Goal: Task Accomplishment & Management: Manage account settings

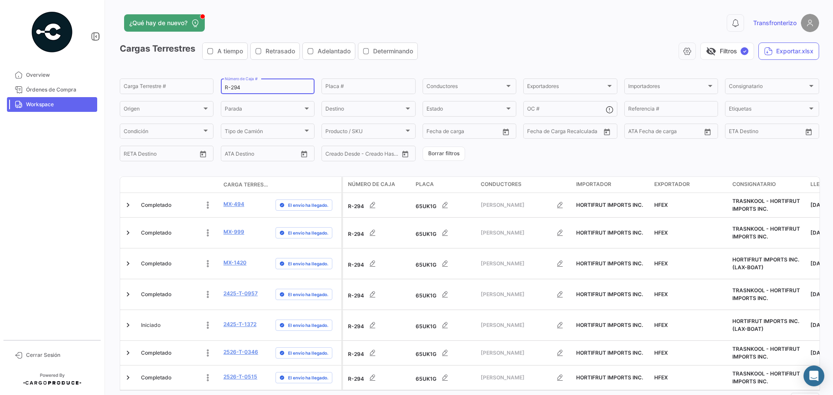
click at [255, 89] on input "R-294" at bounding box center [268, 88] width 86 height 6
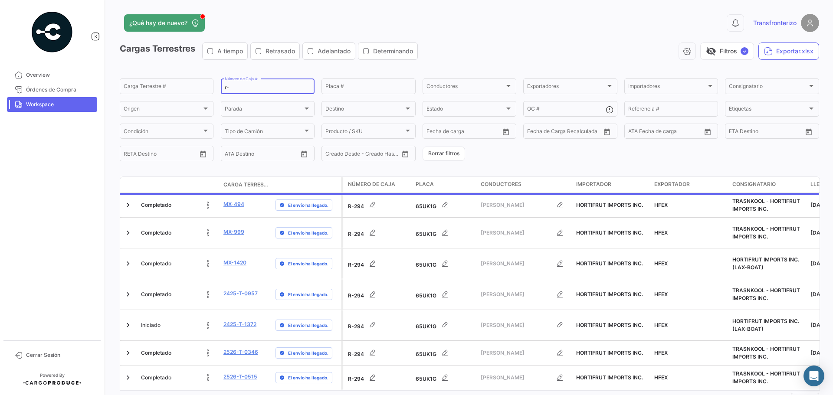
type input "r"
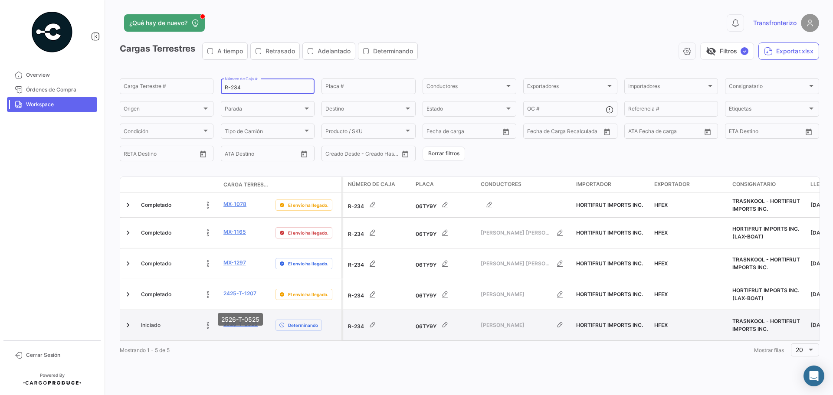
type input "R-234"
click at [236, 321] on link "2526-T-0525" at bounding box center [240, 325] width 34 height 8
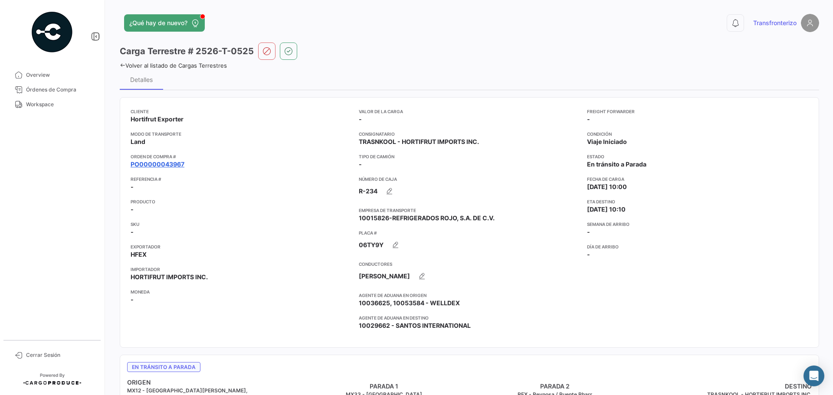
click at [159, 165] on link "PO00000043967" at bounding box center [158, 164] width 54 height 9
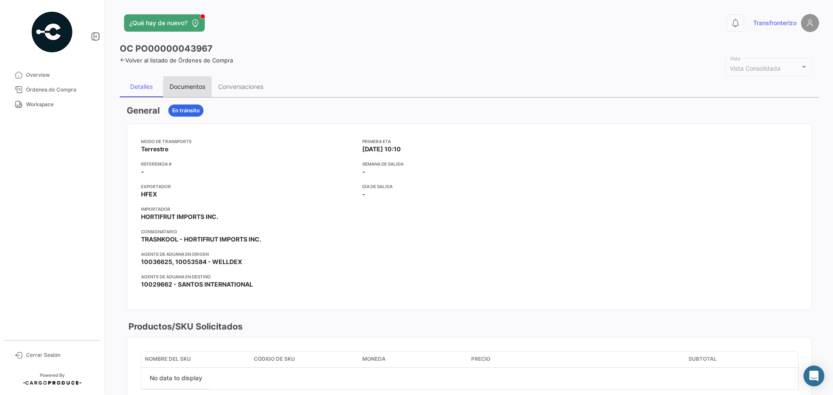
click at [196, 88] on div "Documentos" at bounding box center [188, 86] width 36 height 7
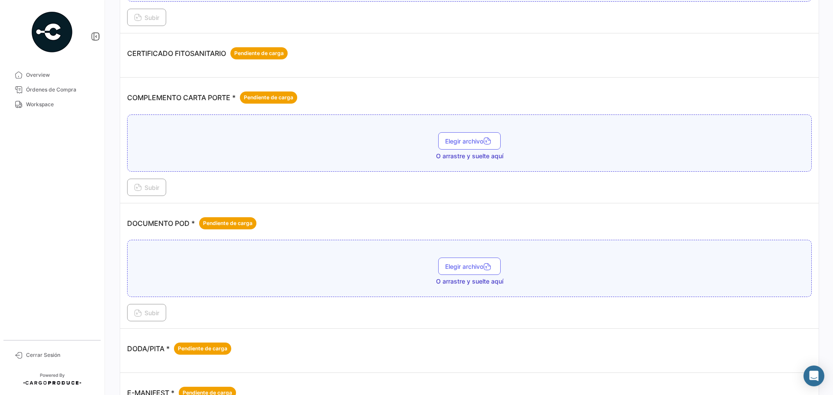
scroll to position [203, 0]
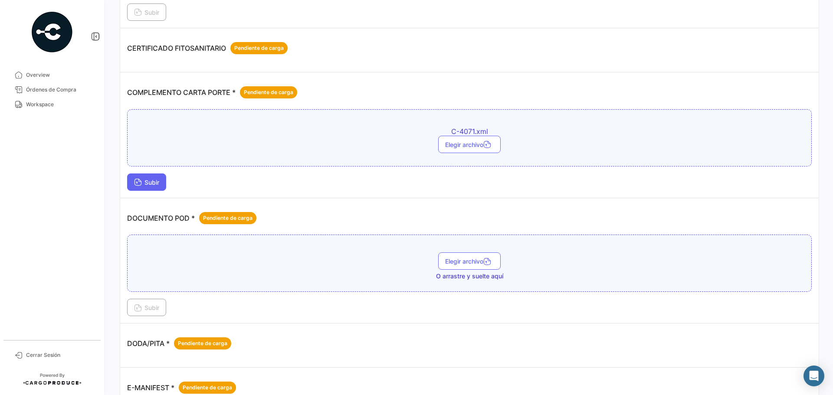
click at [159, 182] on span "Subir" at bounding box center [146, 182] width 25 height 7
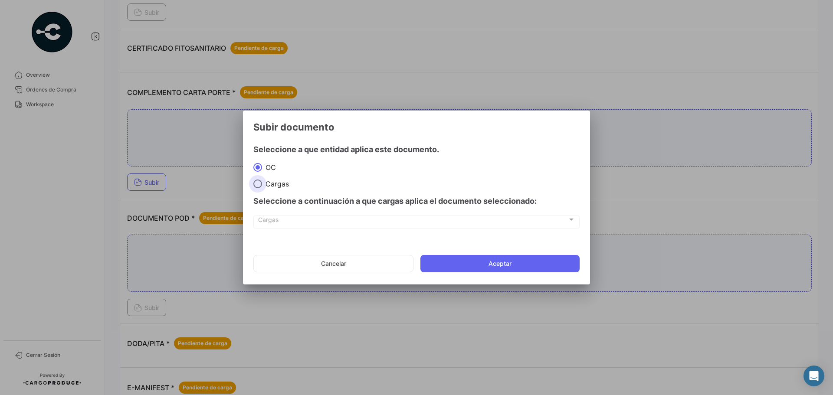
click at [259, 184] on span at bounding box center [257, 184] width 9 height 9
click at [259, 184] on input "Cargas" at bounding box center [257, 184] width 9 height 9
radio input "true"
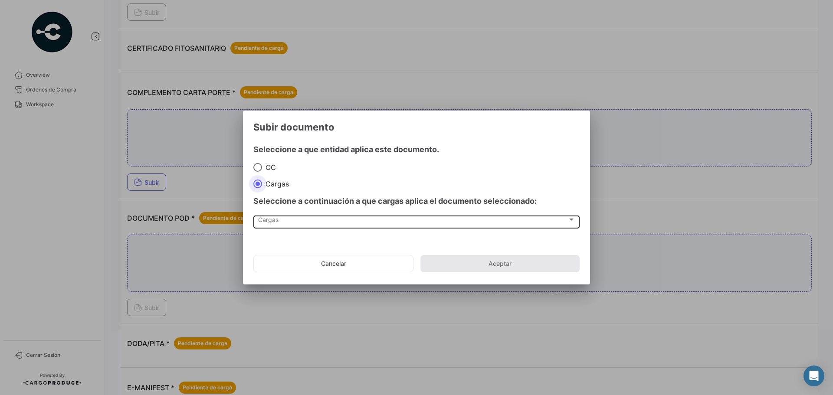
click at [279, 223] on div "Cargas" at bounding box center [412, 221] width 309 height 7
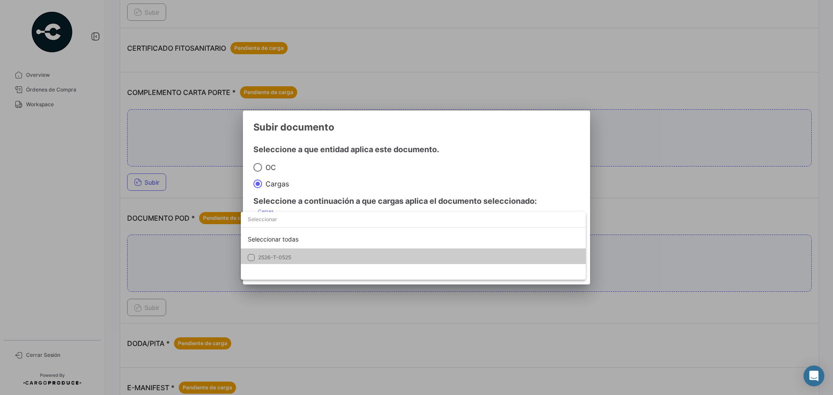
click at [285, 250] on mat-option "2526-T-0525" at bounding box center [413, 258] width 345 height 18
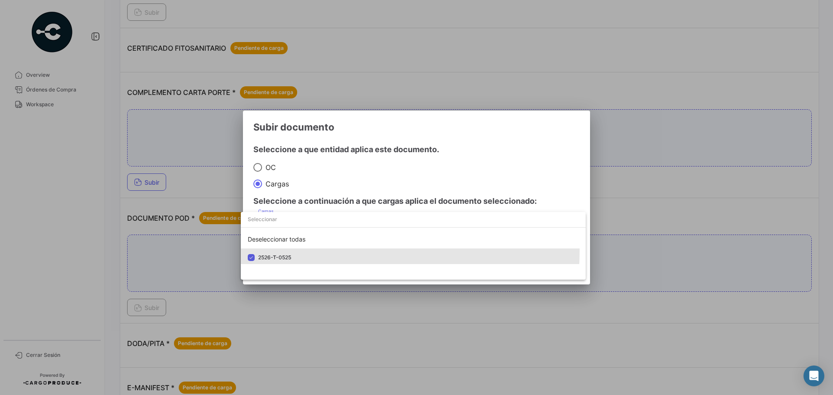
click at [351, 185] on div at bounding box center [416, 197] width 833 height 395
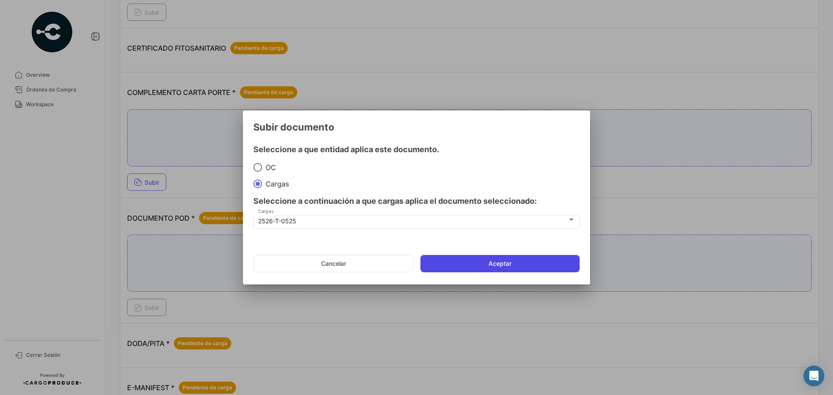
click at [473, 261] on button "Aceptar" at bounding box center [499, 263] width 159 height 17
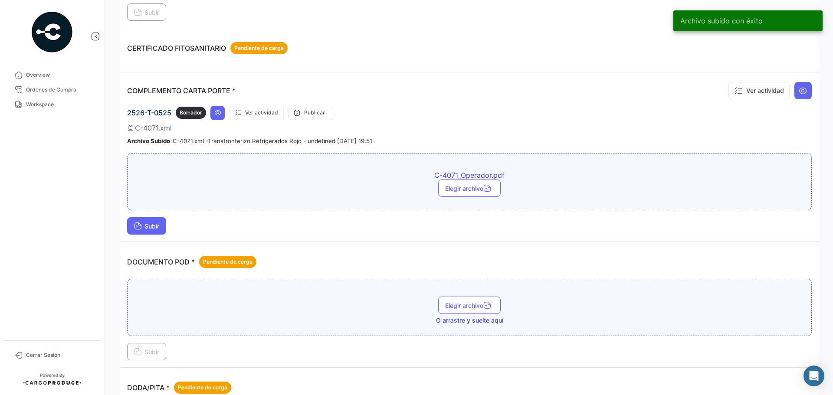
click at [162, 227] on button "Subir" at bounding box center [146, 225] width 39 height 17
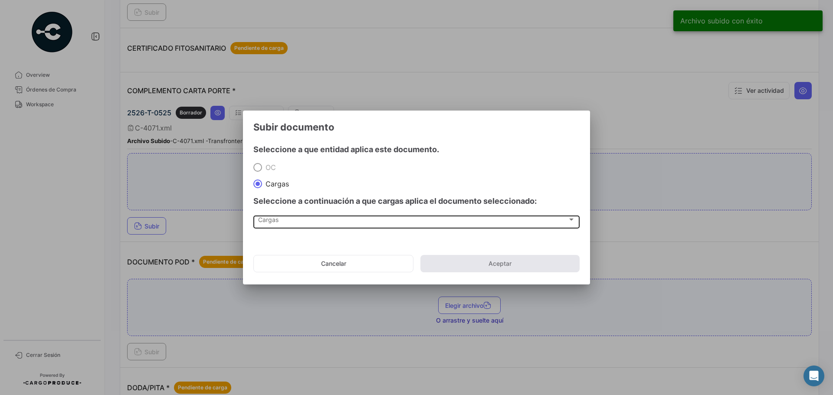
click at [258, 216] on div "Cargas Cargas" at bounding box center [416, 221] width 317 height 15
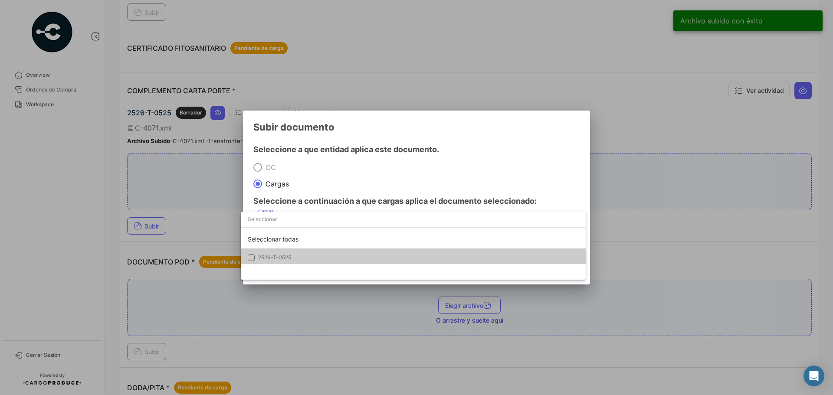
drag, startPoint x: 283, startPoint y: 253, endPoint x: 308, endPoint y: 237, distance: 30.1
click at [283, 254] on mat-option "2526-T-0525" at bounding box center [413, 258] width 345 height 18
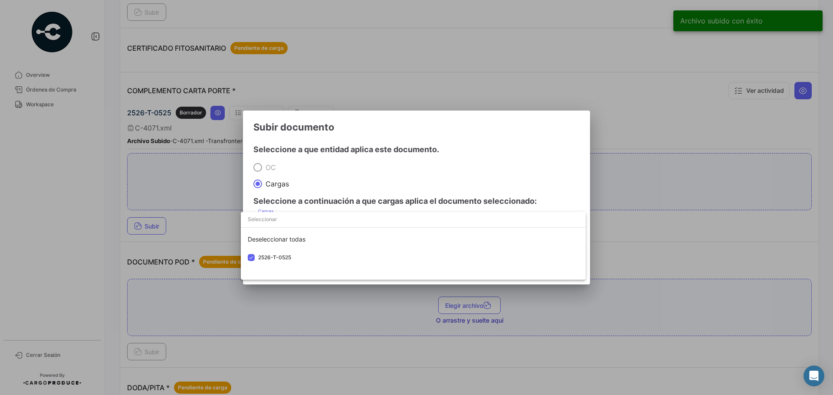
click at [375, 175] on div at bounding box center [416, 197] width 833 height 395
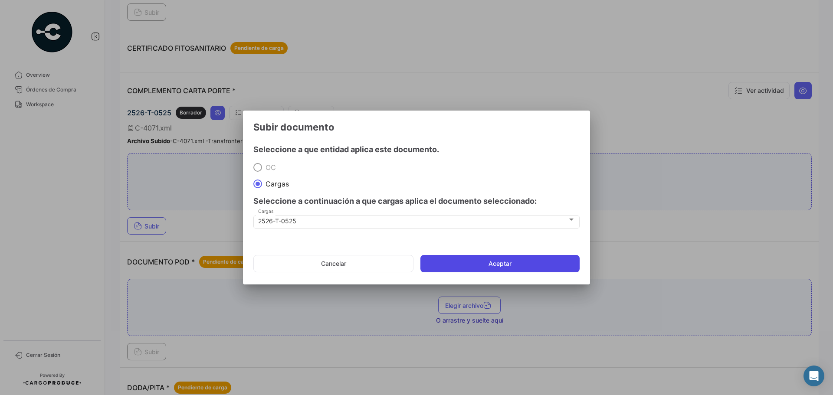
click at [451, 263] on button "Aceptar" at bounding box center [499, 263] width 159 height 17
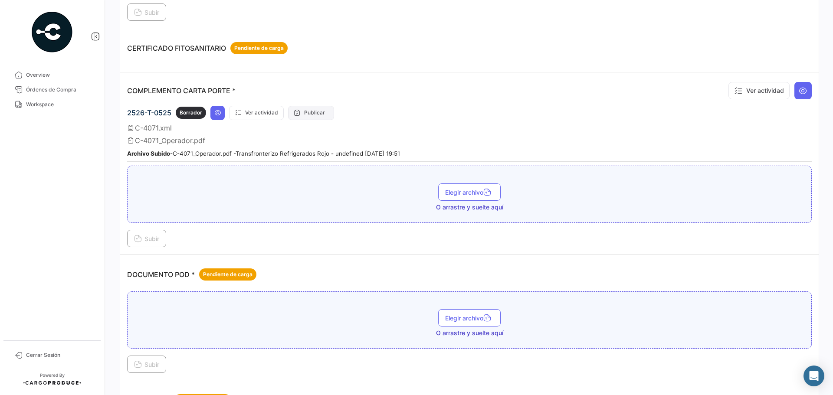
click at [317, 118] on button "Publicar" at bounding box center [311, 113] width 46 height 14
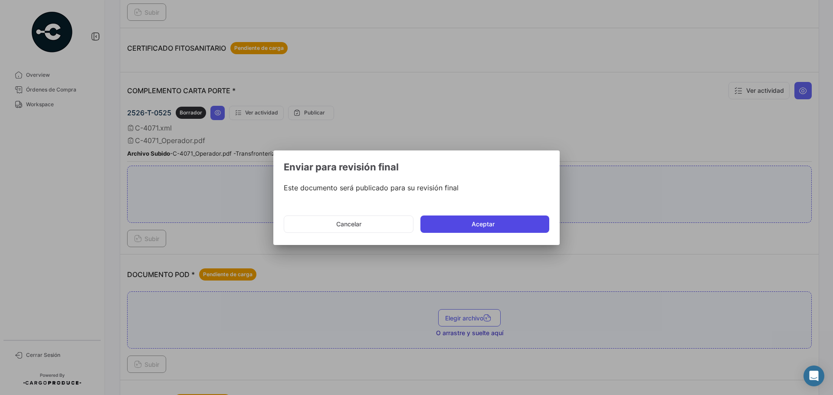
click at [454, 226] on button "Aceptar" at bounding box center [484, 224] width 129 height 17
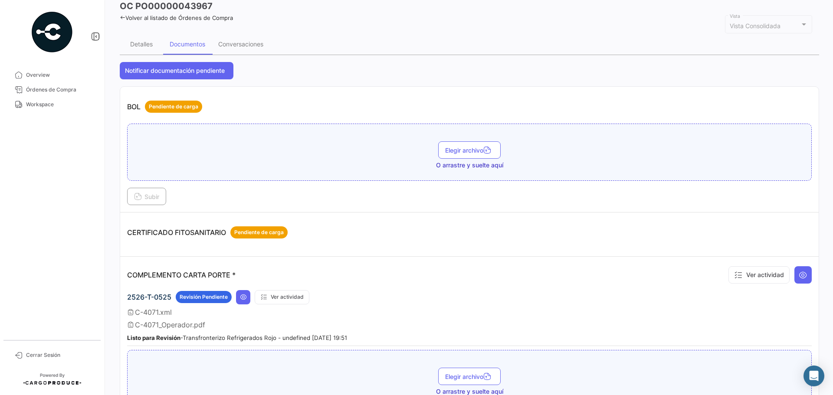
scroll to position [0, 0]
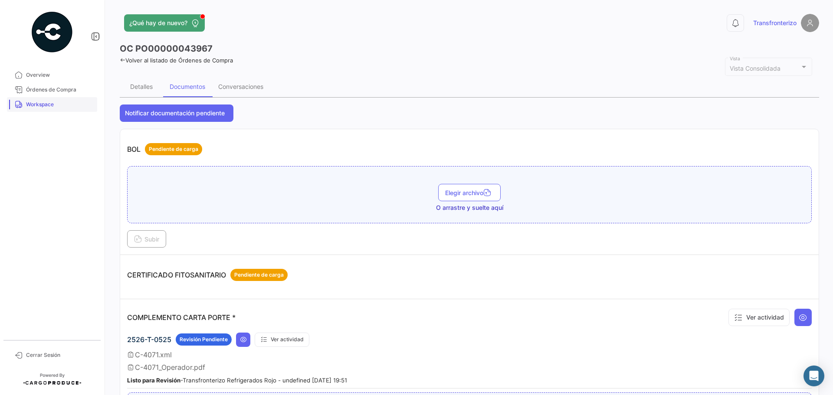
click at [59, 102] on span "Workspace" at bounding box center [60, 105] width 68 height 8
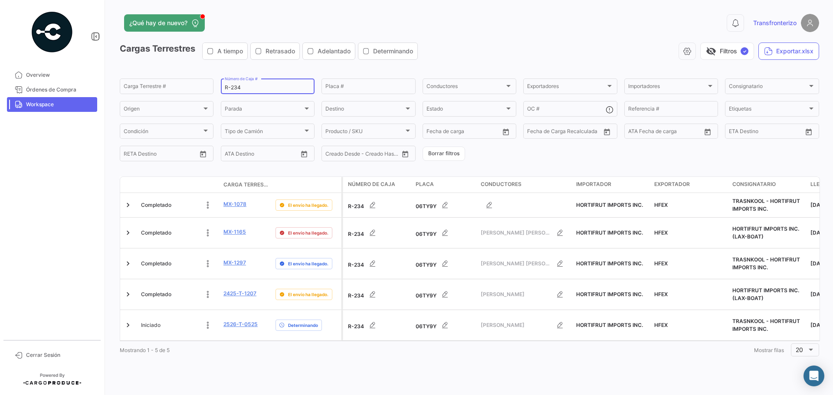
click at [243, 90] on input "R-234" at bounding box center [268, 88] width 86 height 6
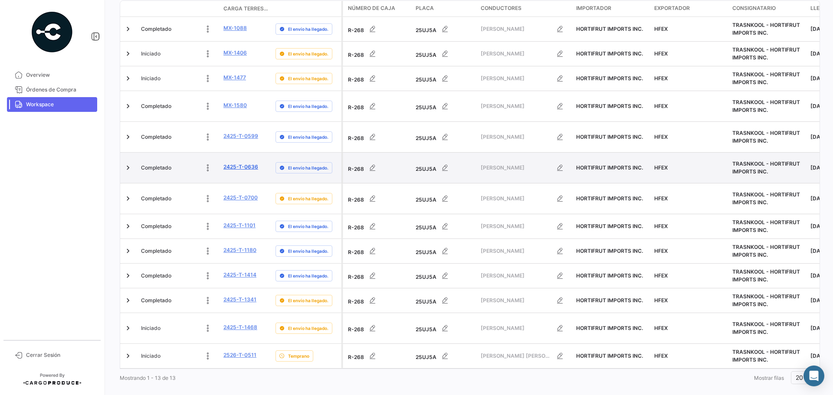
scroll to position [177, 0]
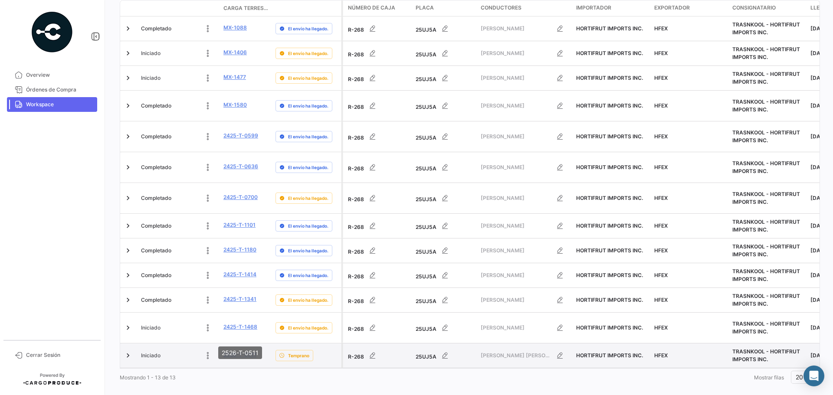
type input "R-268"
click at [237, 351] on link "2526-T-0511" at bounding box center [239, 355] width 33 height 8
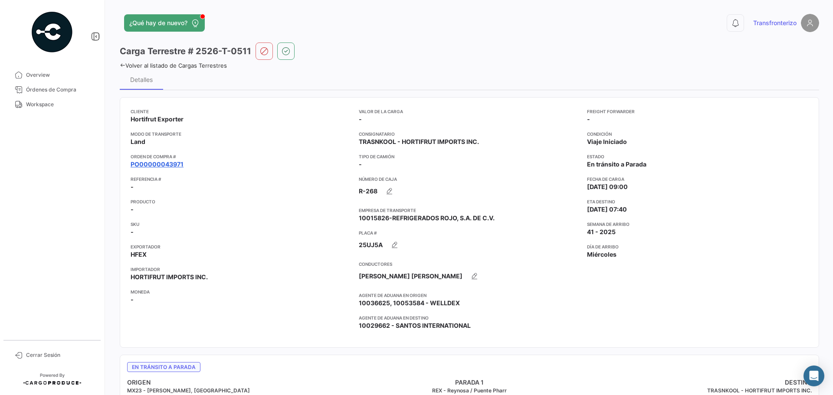
click at [176, 167] on link "PO00000043971" at bounding box center [157, 164] width 53 height 9
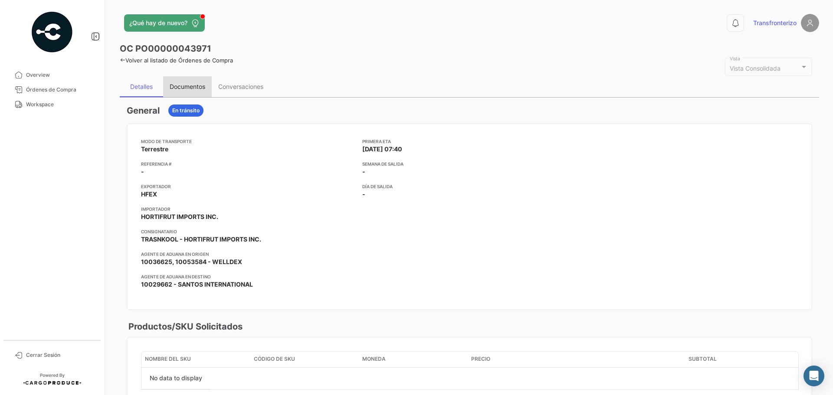
click at [187, 89] on div "Documentos" at bounding box center [188, 86] width 36 height 7
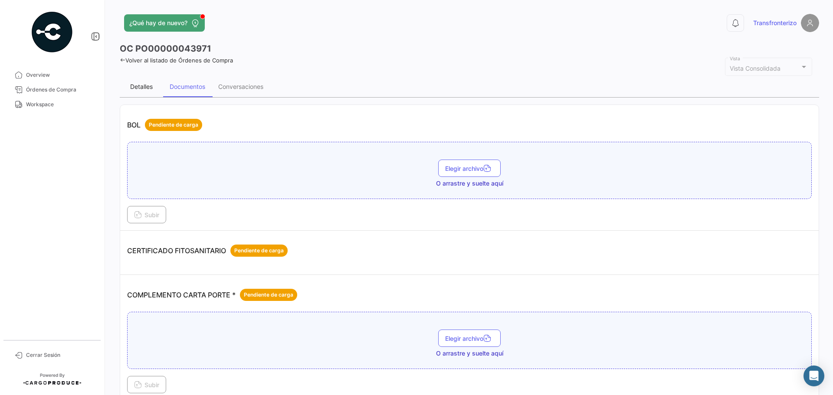
click at [136, 80] on div "Detalles" at bounding box center [141, 86] width 43 height 21
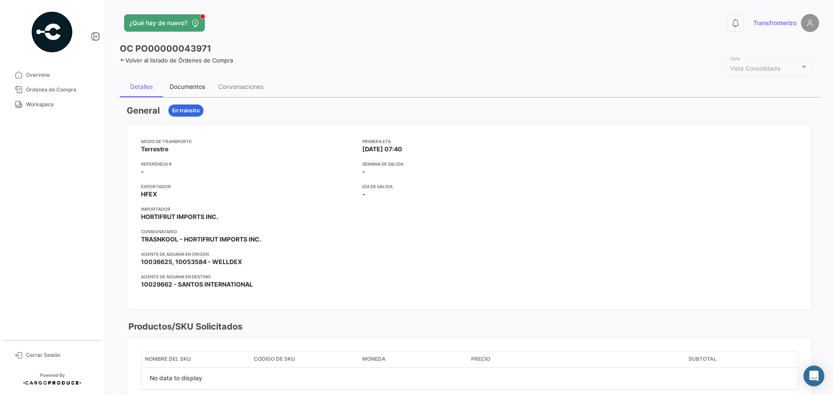
click at [190, 83] on div "Documentos" at bounding box center [188, 86] width 36 height 7
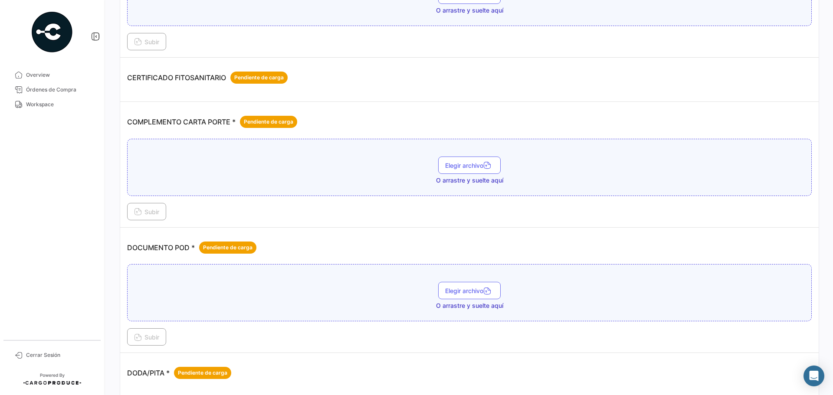
scroll to position [174, 0]
click at [148, 214] on span "Subir" at bounding box center [146, 211] width 25 height 7
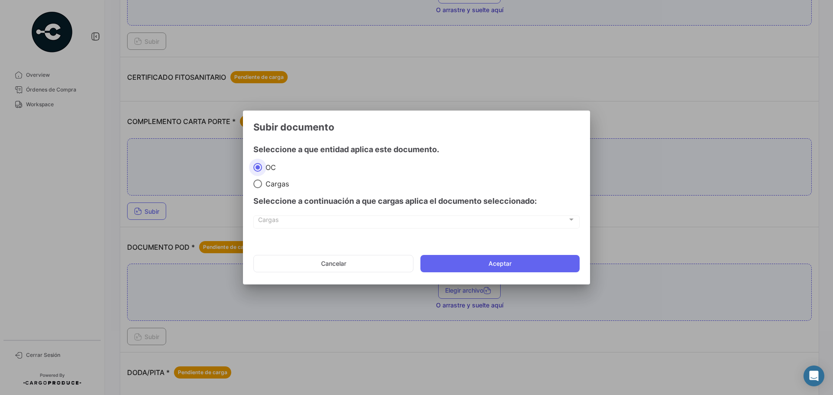
click at [262, 184] on span "Cargas" at bounding box center [275, 184] width 27 height 9
click at [262, 184] on input "Cargas" at bounding box center [257, 184] width 9 height 9
radio input "true"
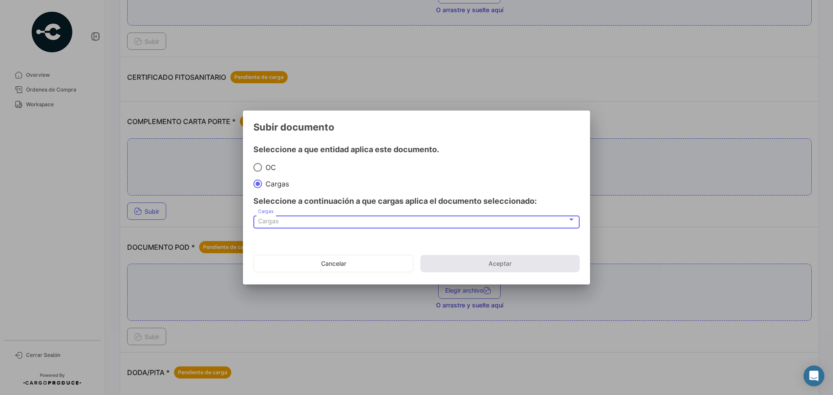
click at [280, 220] on div "Cargas" at bounding box center [412, 221] width 309 height 7
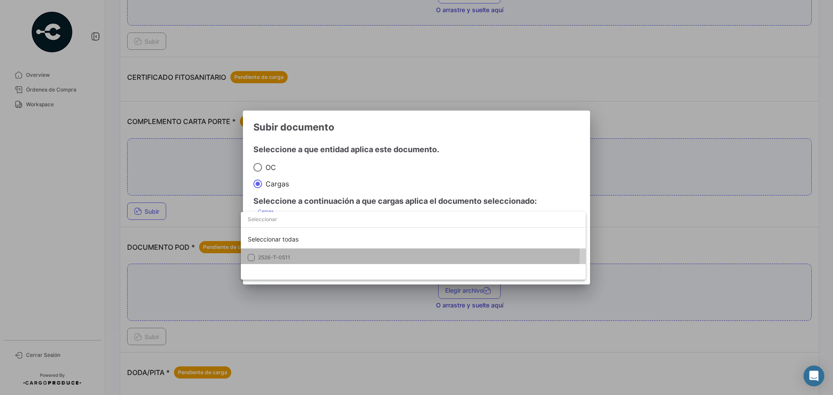
click at [288, 253] on mat-option "2526-T-0511" at bounding box center [413, 258] width 345 height 18
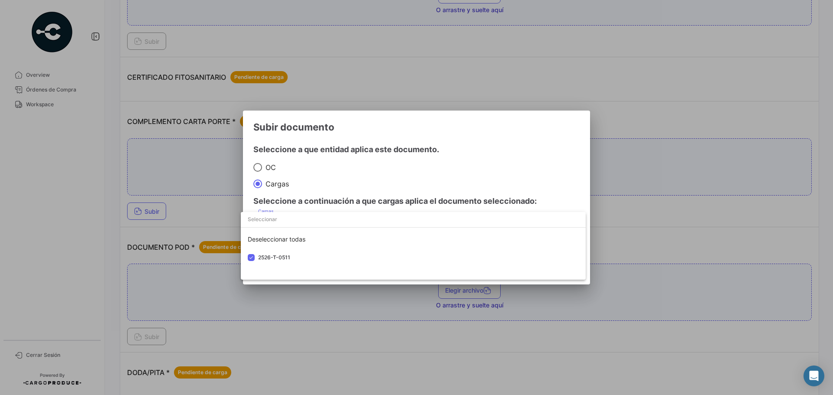
click at [330, 175] on div at bounding box center [416, 197] width 833 height 395
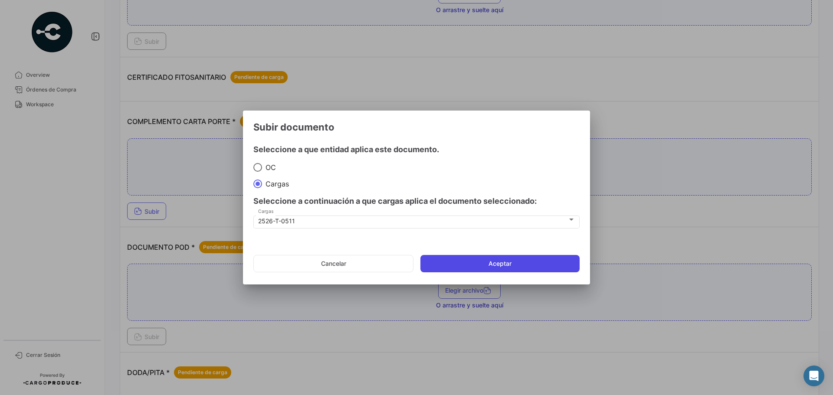
click at [450, 260] on button "Aceptar" at bounding box center [499, 263] width 159 height 17
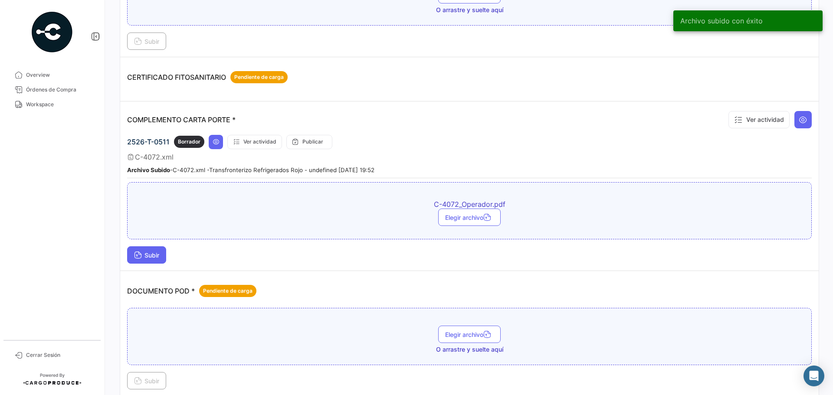
click at [162, 264] on td "COMPLEMENTO CARTA PORTE * Ver actividad 2526-T-0511 Borrador Ver actividad Publ…" at bounding box center [469, 187] width 699 height 170
click at [157, 259] on span "Subir" at bounding box center [146, 255] width 25 height 7
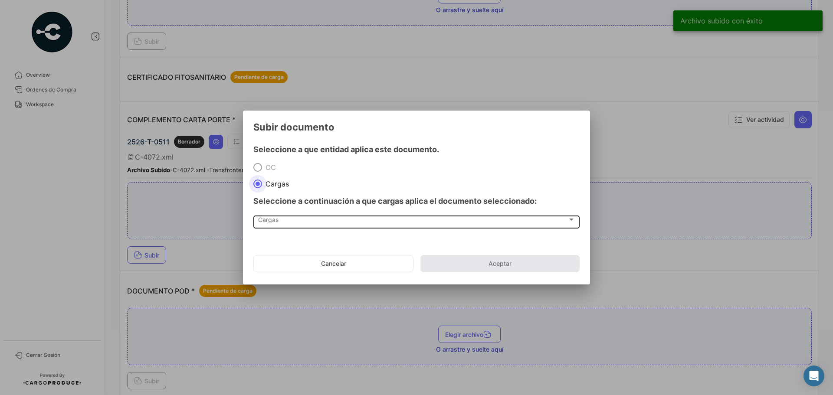
click at [265, 220] on span "Cargas" at bounding box center [412, 221] width 309 height 7
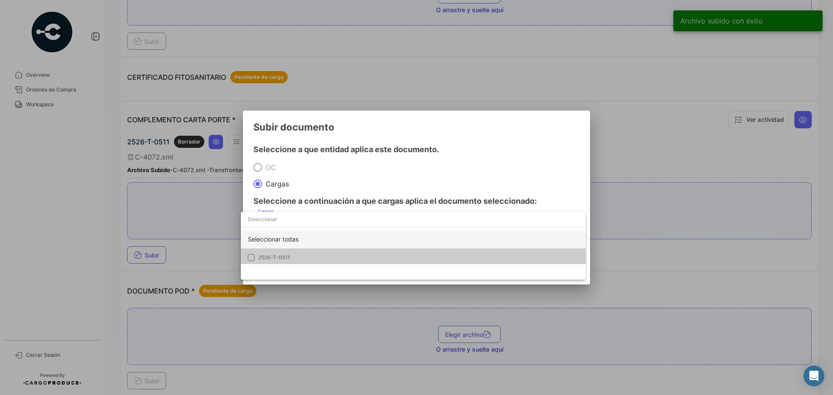
click at [295, 248] on div "Seleccionar todas" at bounding box center [413, 239] width 345 height 18
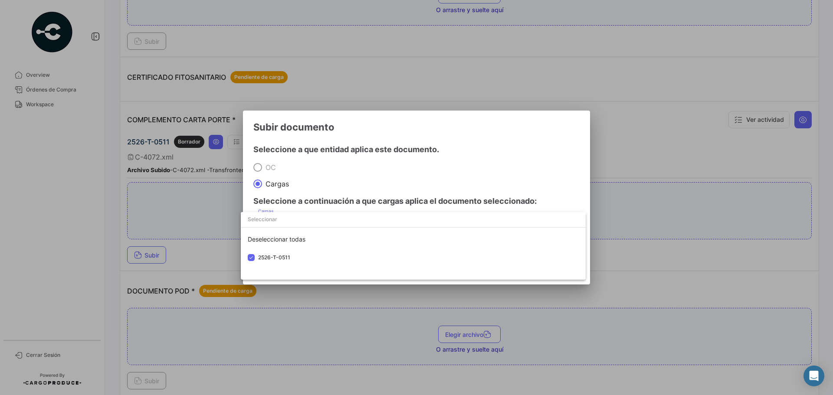
click at [353, 177] on div at bounding box center [416, 197] width 833 height 395
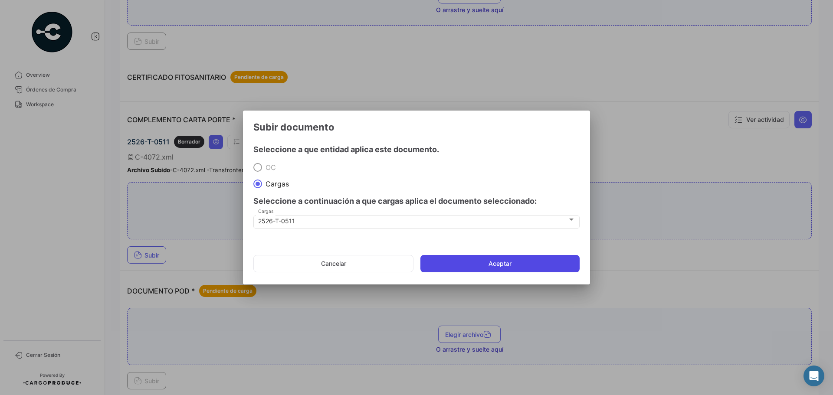
click at [474, 262] on button "Aceptar" at bounding box center [499, 263] width 159 height 17
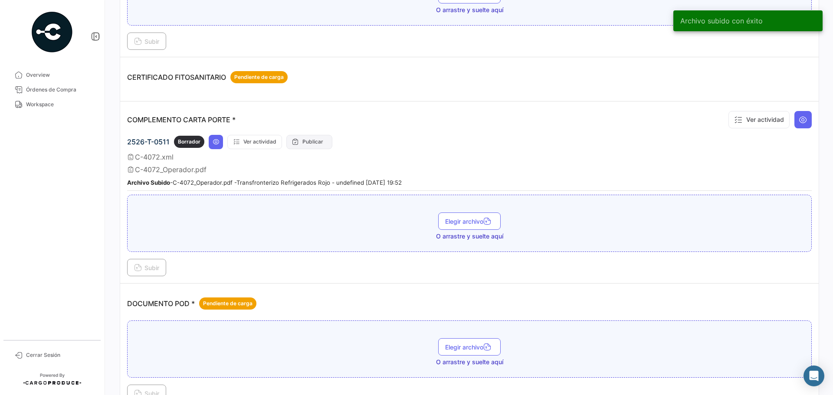
click at [320, 143] on button "Publicar" at bounding box center [309, 142] width 46 height 14
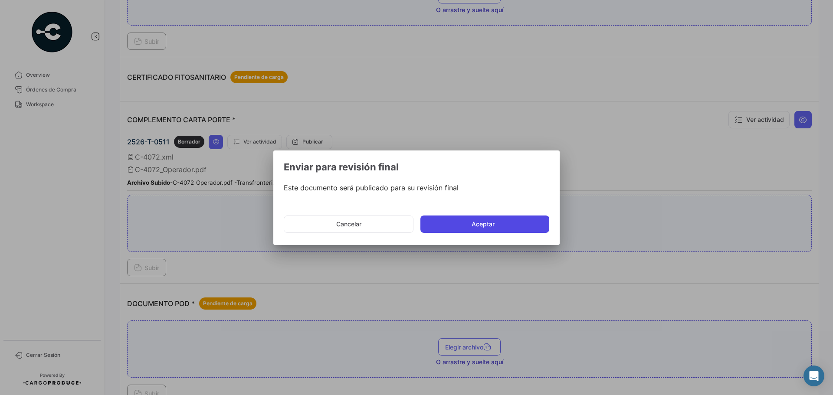
click at [458, 223] on button "Aceptar" at bounding box center [484, 224] width 129 height 17
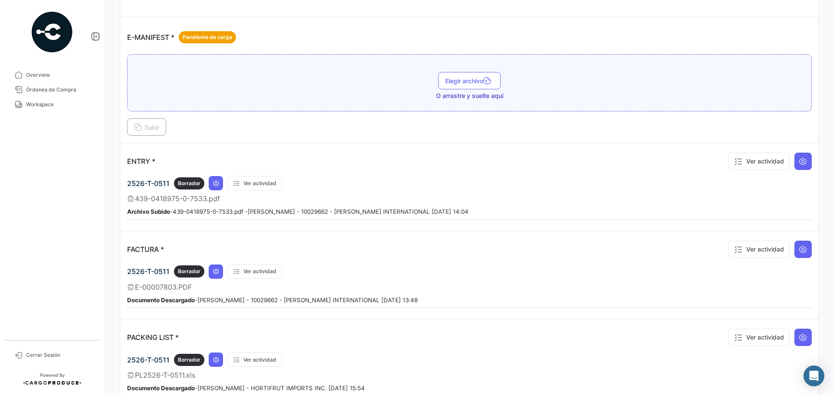
scroll to position [635, 0]
click at [214, 187] on button at bounding box center [216, 183] width 14 height 14
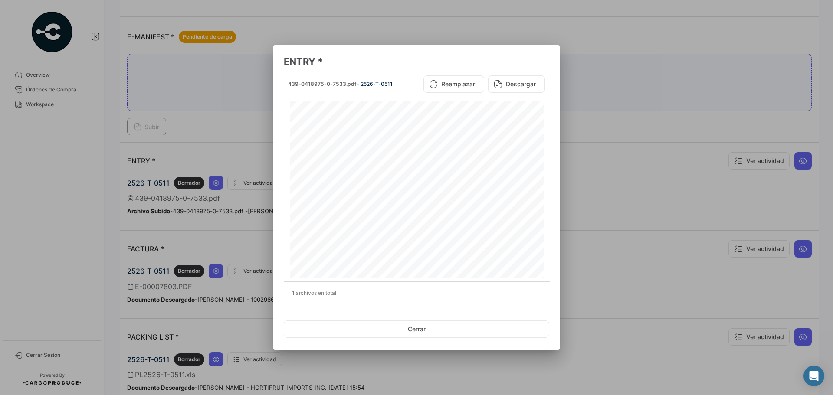
click at [594, 139] on div at bounding box center [416, 197] width 833 height 395
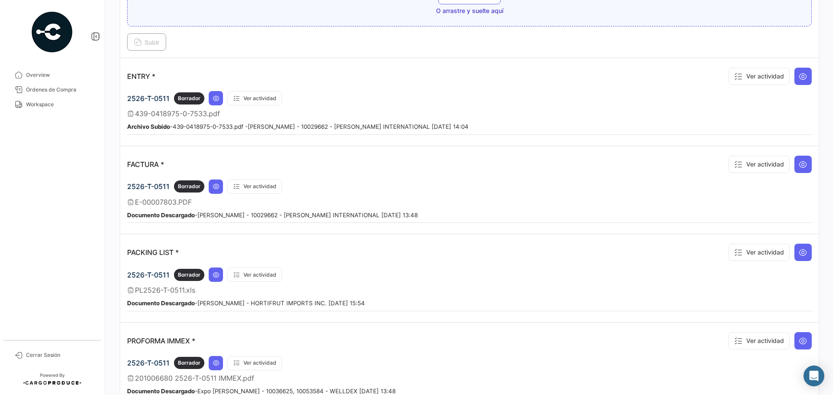
scroll to position [722, 0]
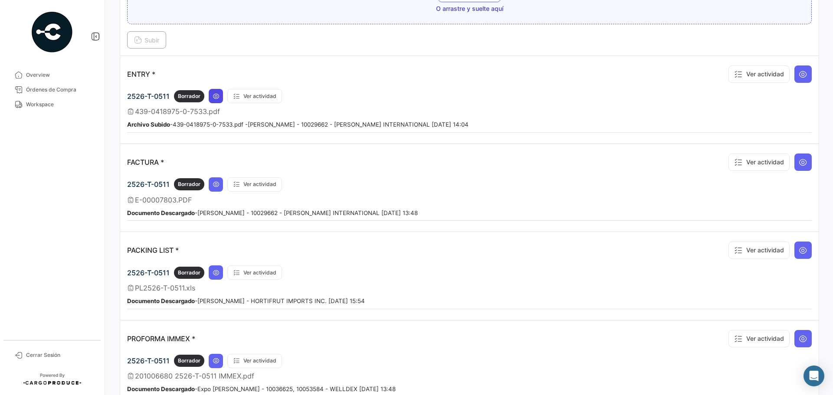
click at [215, 96] on icon at bounding box center [216, 96] width 7 height 7
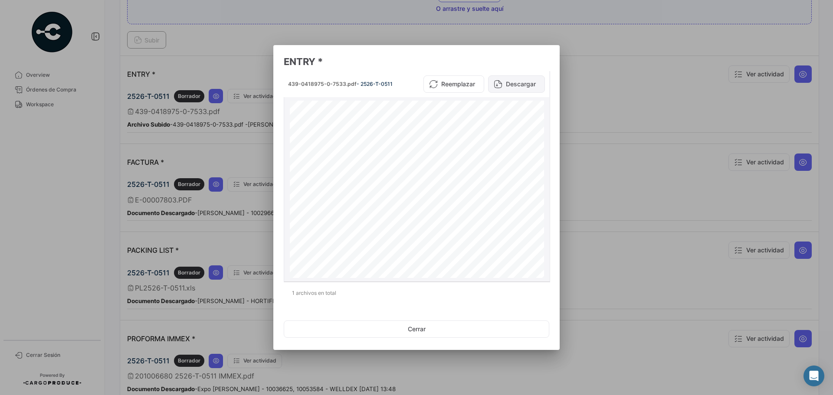
click at [524, 91] on button "Descargar" at bounding box center [516, 83] width 57 height 17
click at [215, 191] on div at bounding box center [416, 197] width 833 height 395
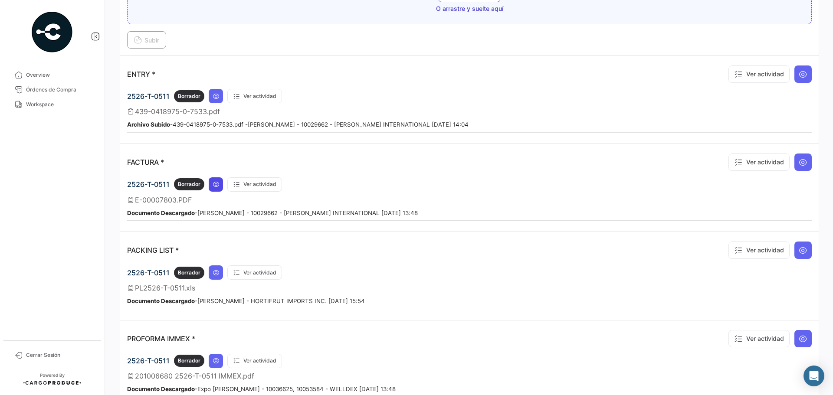
click at [216, 182] on icon at bounding box center [216, 184] width 7 height 7
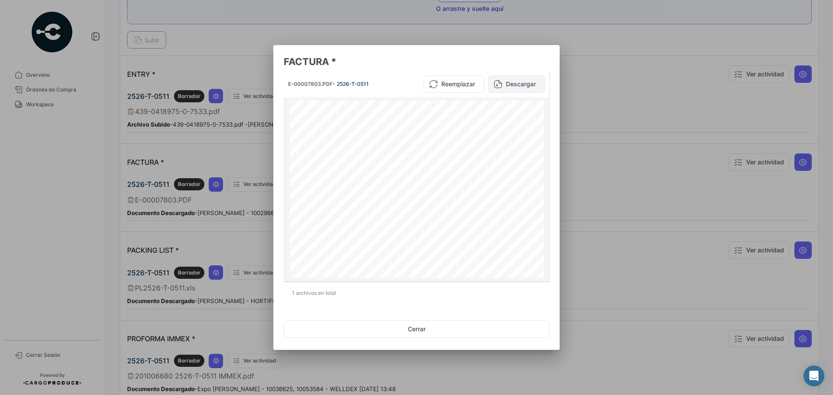
click at [517, 83] on button "Descargar" at bounding box center [516, 83] width 57 height 17
click at [664, 114] on div at bounding box center [416, 197] width 833 height 395
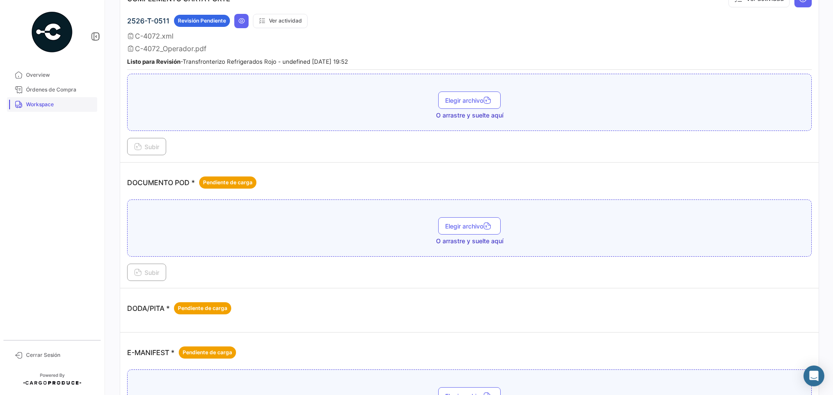
scroll to position [317, 0]
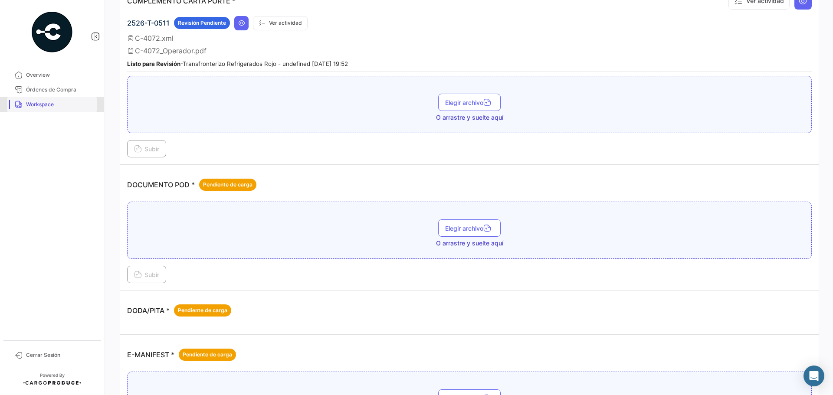
click at [85, 101] on span "Workspace" at bounding box center [60, 105] width 68 height 8
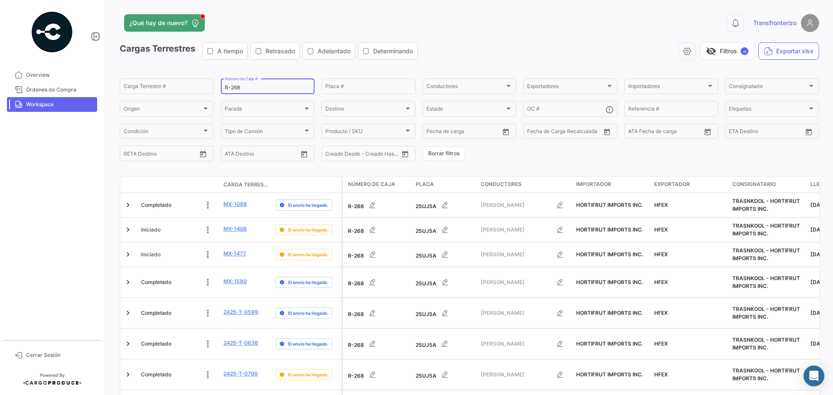
click at [262, 88] on input "R-268" at bounding box center [268, 88] width 86 height 6
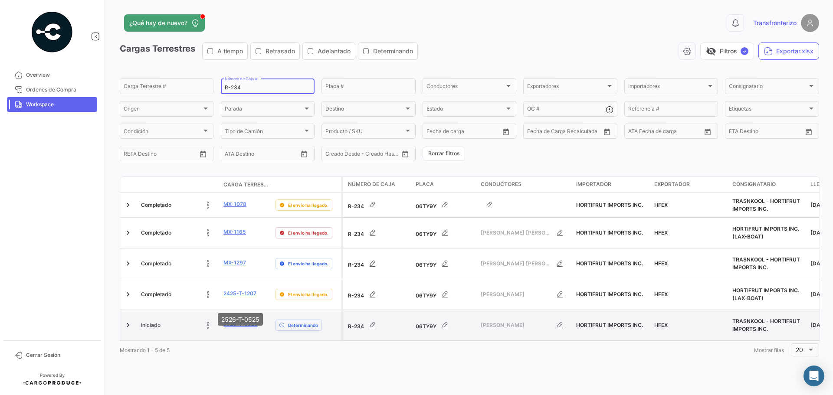
type input "R-234"
click at [242, 321] on link "2526-T-0525" at bounding box center [240, 325] width 34 height 8
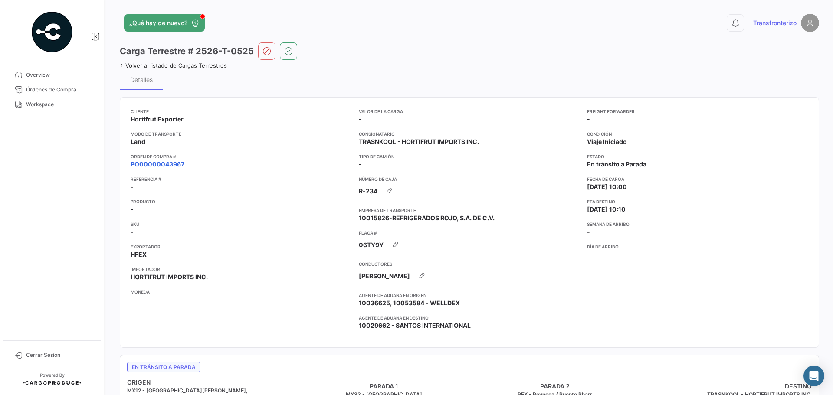
click at [167, 162] on link "PO00000043967" at bounding box center [158, 164] width 54 height 9
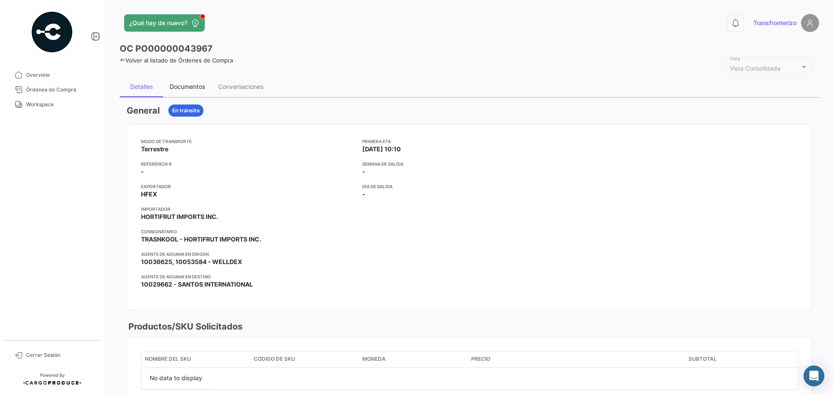
click at [197, 89] on div "Documentos" at bounding box center [188, 86] width 36 height 7
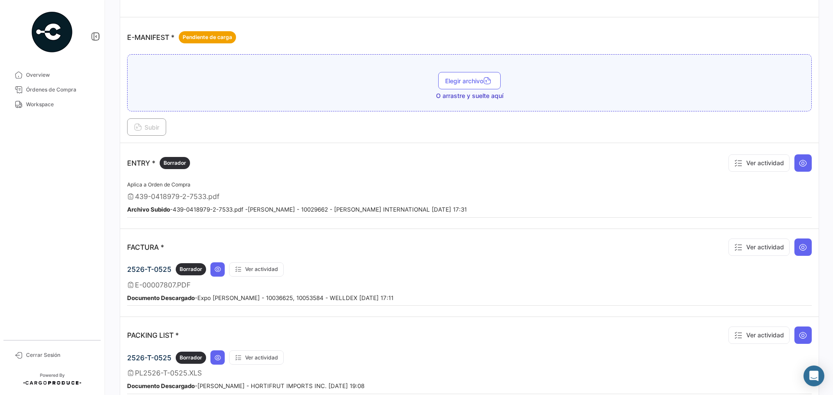
scroll to position [636, 0]
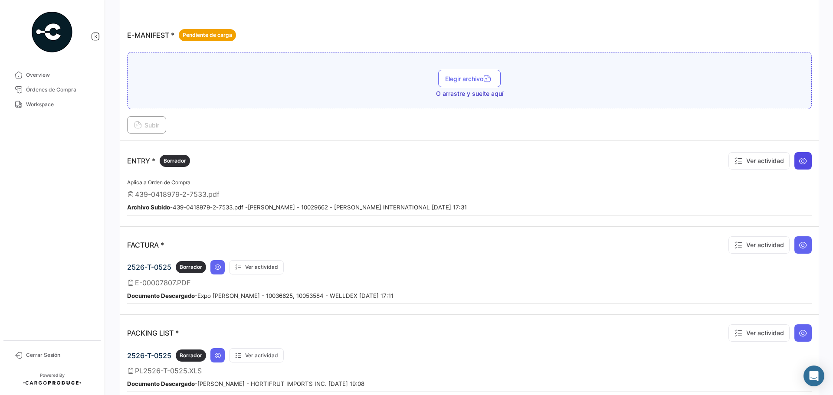
click at [799, 161] on icon at bounding box center [803, 161] width 9 height 9
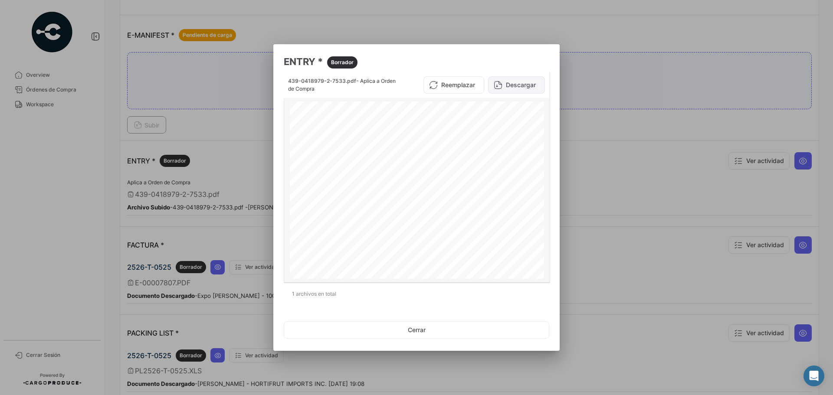
click at [517, 84] on button "Descargar" at bounding box center [516, 84] width 57 height 17
click at [611, 182] on div at bounding box center [416, 197] width 833 height 395
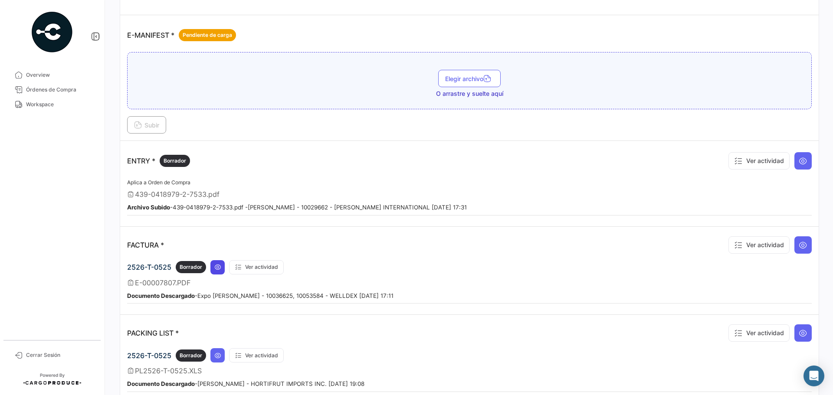
click at [220, 268] on icon at bounding box center [217, 267] width 7 height 7
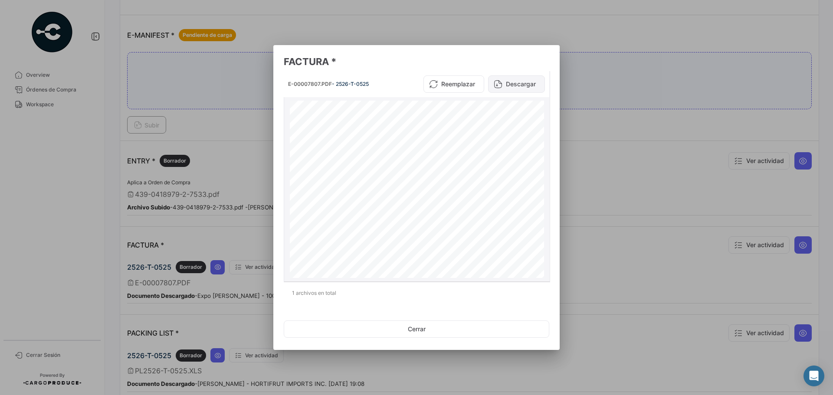
click at [523, 89] on button "Descargar" at bounding box center [516, 83] width 57 height 17
click at [667, 66] on div at bounding box center [416, 197] width 833 height 395
